Goal: Find specific page/section: Find specific page/section

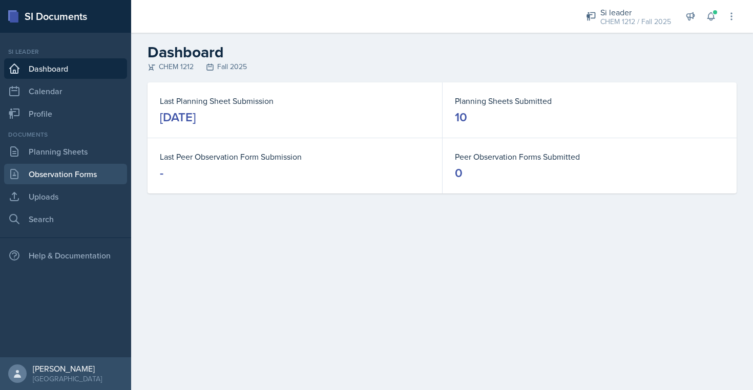
click at [86, 175] on link "Observation Forms" at bounding box center [65, 174] width 123 height 20
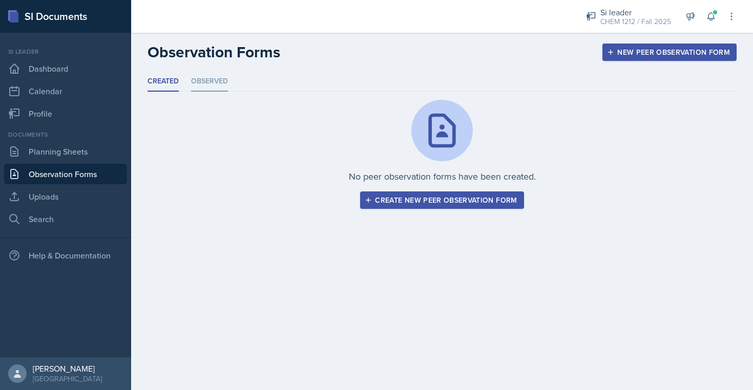
click at [218, 88] on li "Observed" at bounding box center [209, 82] width 37 height 20
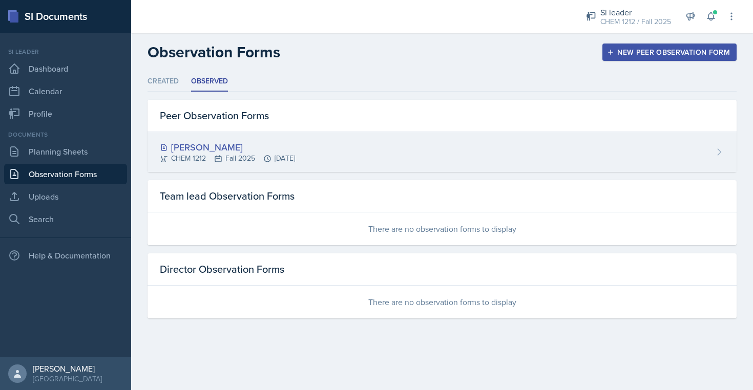
click at [289, 159] on div "CHEM 1212 Fall 2025 [DATE]" at bounding box center [227, 158] width 135 height 11
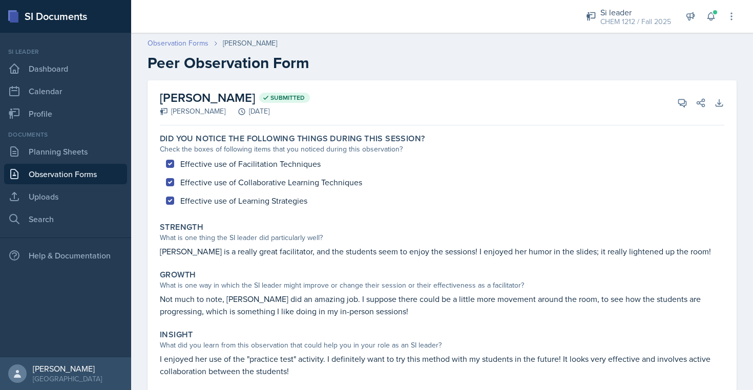
click at [188, 45] on link "Observation Forms" at bounding box center [178, 43] width 61 height 11
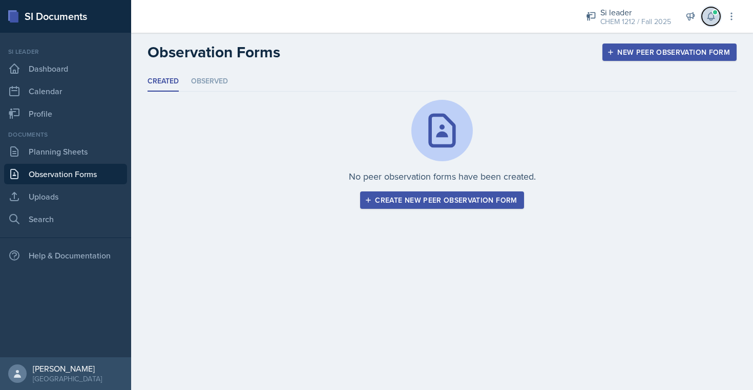
click at [713, 15] on icon at bounding box center [711, 17] width 7 height 8
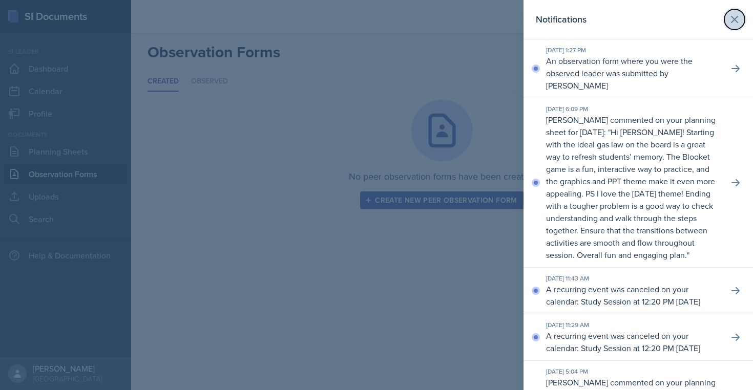
click at [731, 16] on icon at bounding box center [735, 19] width 12 height 12
